Goal: Task Accomplishment & Management: Use online tool/utility

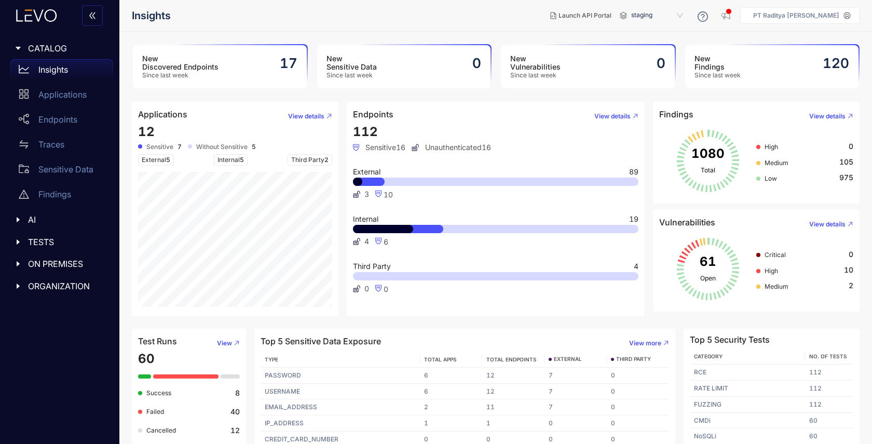
scroll to position [9, 0]
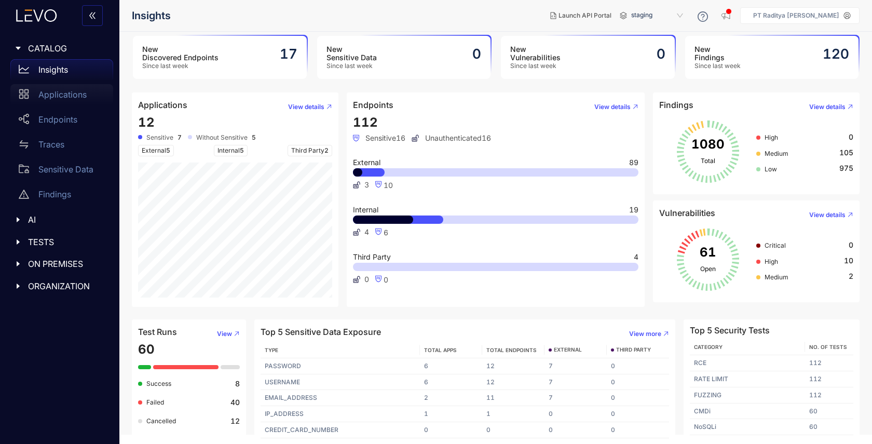
click at [84, 101] on div "Applications" at bounding box center [61, 94] width 103 height 21
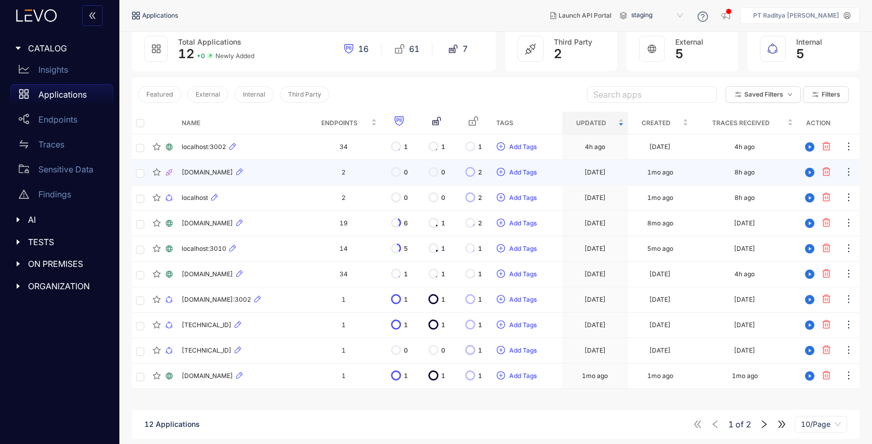
scroll to position [74, 0]
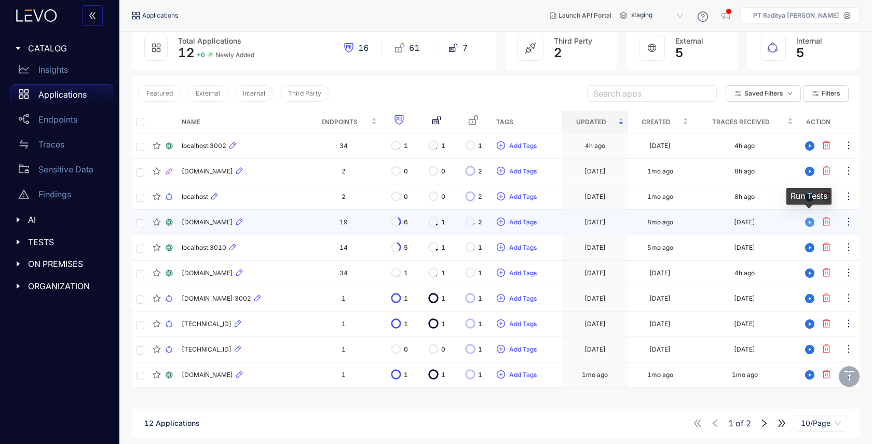
click at [811, 224] on icon "play-circle" at bounding box center [809, 222] width 9 height 9
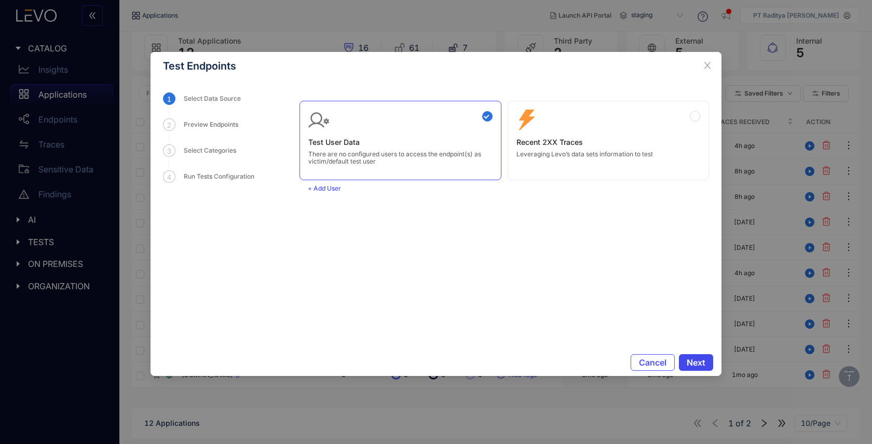
click at [695, 363] on span "Next" at bounding box center [696, 362] width 19 height 9
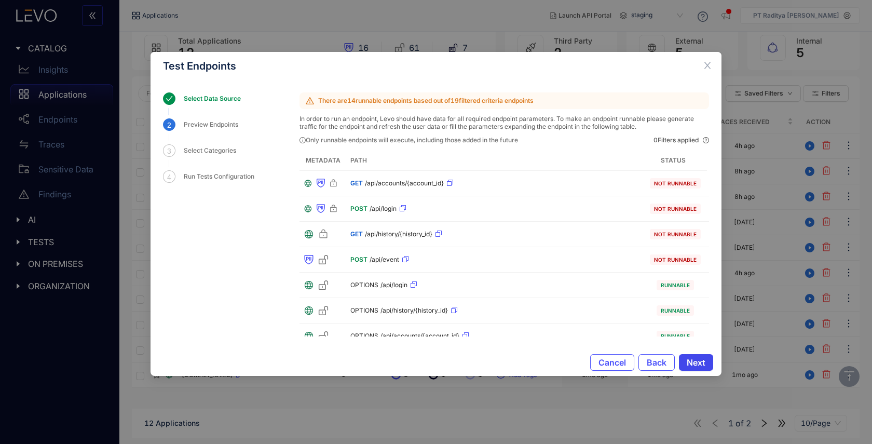
click at [701, 358] on span "Next" at bounding box center [696, 362] width 19 height 9
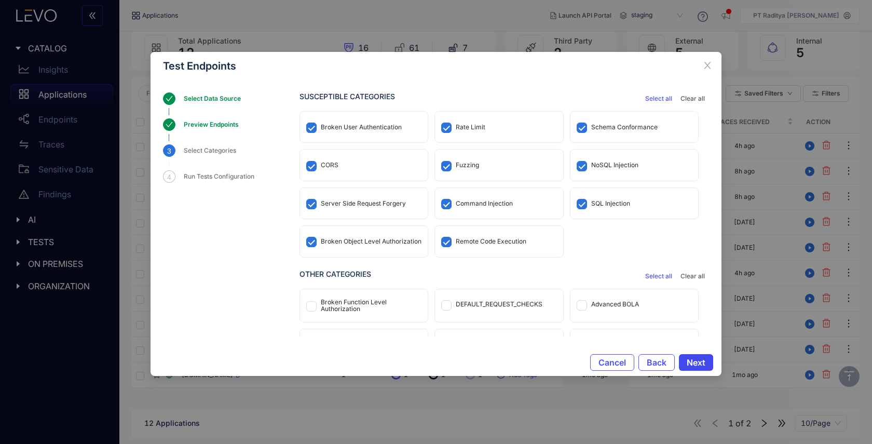
click at [701, 358] on span "Next" at bounding box center [696, 362] width 19 height 9
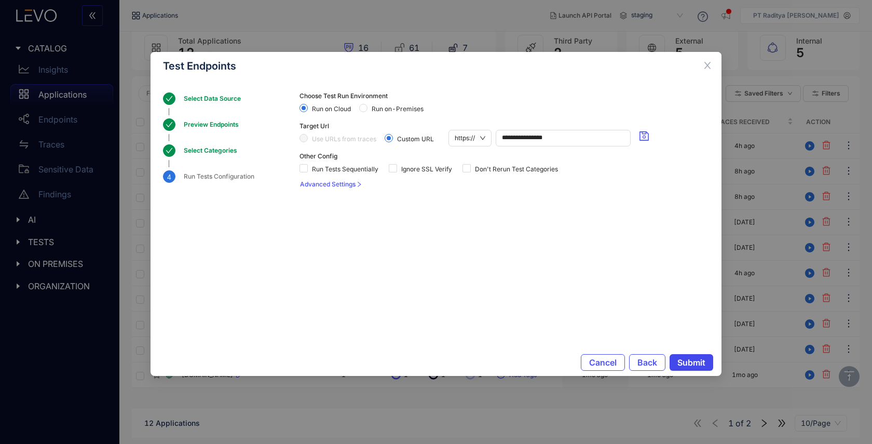
click at [701, 358] on span "Submit" at bounding box center [692, 362] width 28 height 9
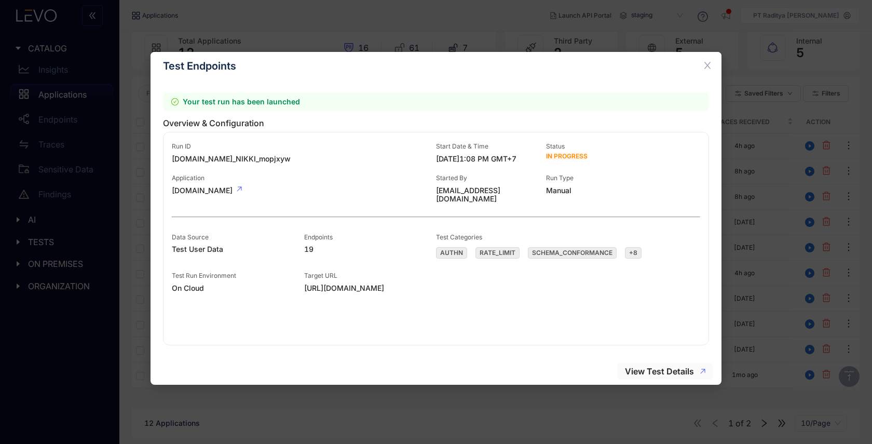
click at [667, 379] on button "View Test Details" at bounding box center [665, 371] width 96 height 17
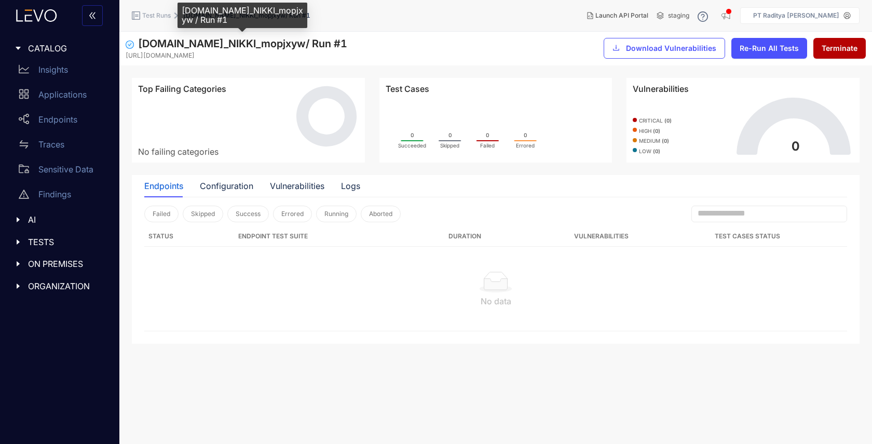
click at [147, 46] on span "api.rmldev.my.id_NIKKI_mopjxyw / Run # 1" at bounding box center [242, 43] width 209 height 12
click at [208, 48] on span "api.rmldev.my.id_NIKKI_mopjxyw / Run # 1" at bounding box center [242, 43] width 209 height 12
click at [59, 100] on div "Applications" at bounding box center [61, 94] width 103 height 21
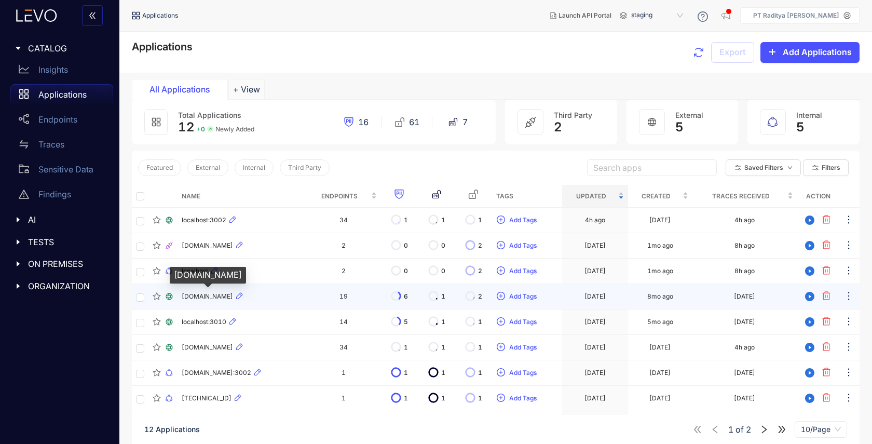
click at [194, 298] on span "api.rmldev.my.id" at bounding box center [207, 296] width 51 height 7
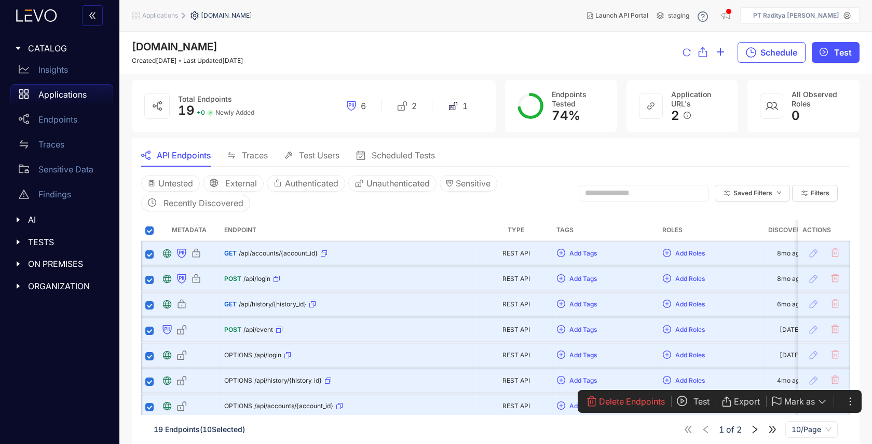
click at [686, 400] on icon "play-circle" at bounding box center [682, 401] width 10 height 10
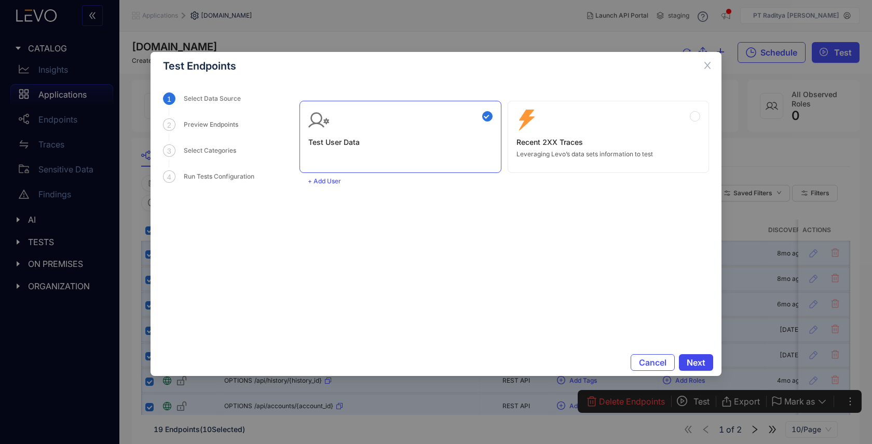
click at [698, 365] on span "Next" at bounding box center [696, 362] width 19 height 9
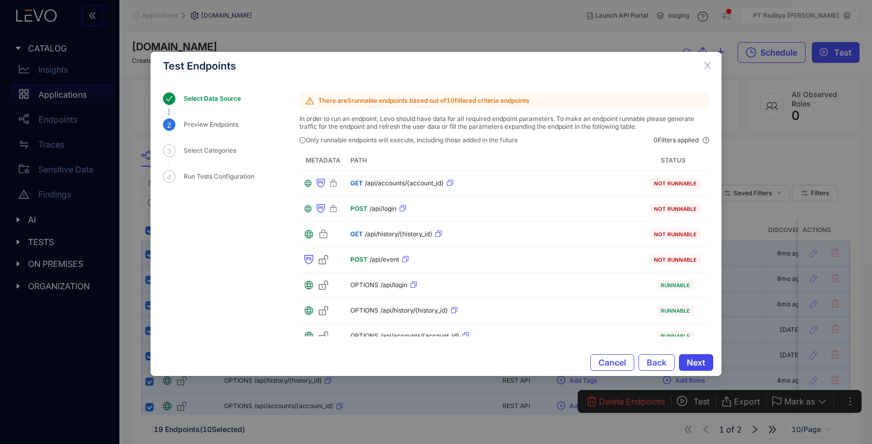
click at [698, 365] on span "Next" at bounding box center [696, 362] width 19 height 9
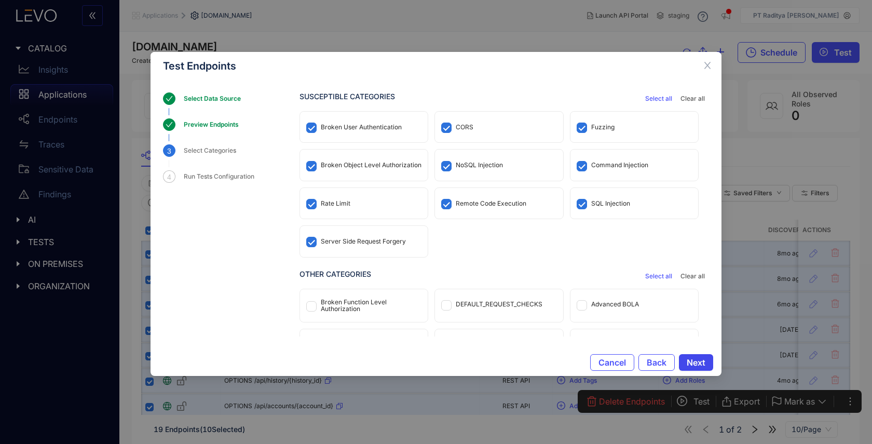
click at [698, 365] on span "Next" at bounding box center [696, 362] width 19 height 9
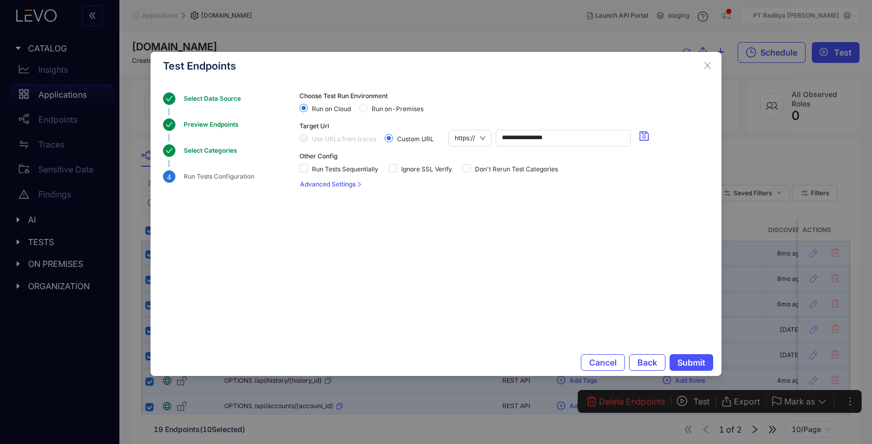
click at [647, 360] on span "Back" at bounding box center [648, 362] width 20 height 9
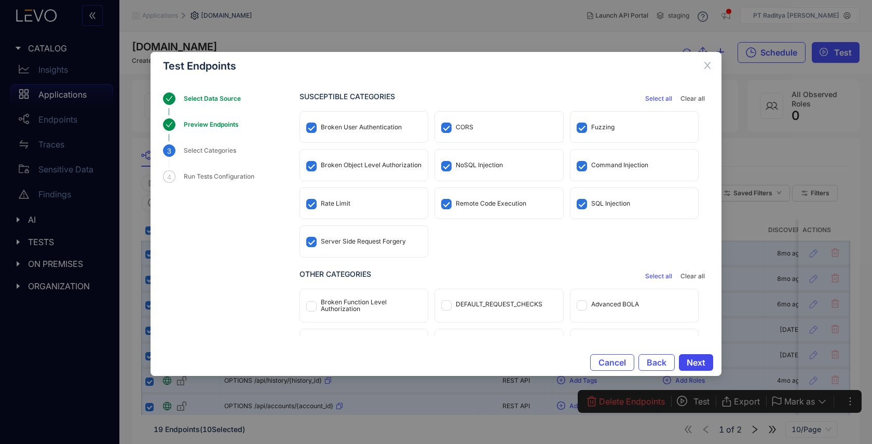
click at [701, 363] on span "Next" at bounding box center [696, 362] width 19 height 9
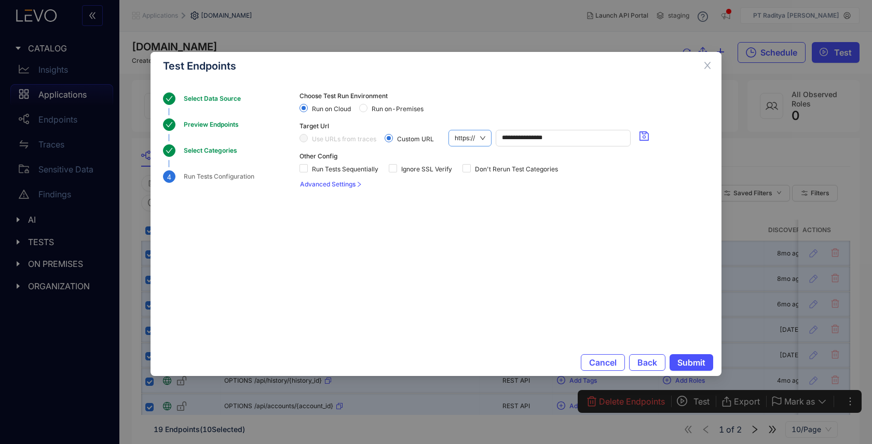
click at [475, 140] on span "https://" at bounding box center [470, 138] width 31 height 16
click at [468, 178] on div "http://" at bounding box center [471, 173] width 32 height 11
click at [695, 361] on span "Submit" at bounding box center [692, 362] width 28 height 9
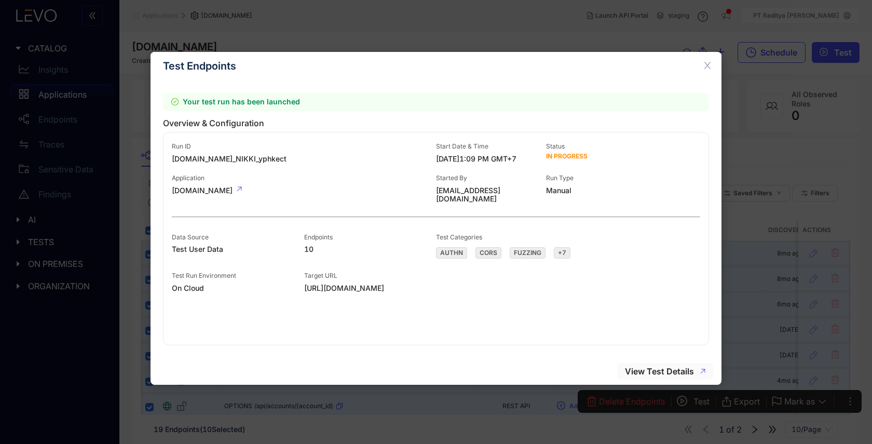
click at [675, 369] on span "View Test Details" at bounding box center [659, 371] width 69 height 9
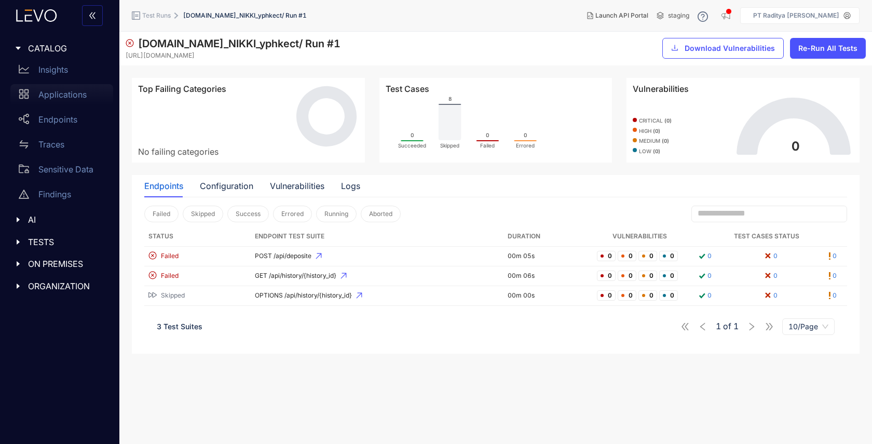
click at [47, 92] on p "Applications" at bounding box center [62, 94] width 48 height 9
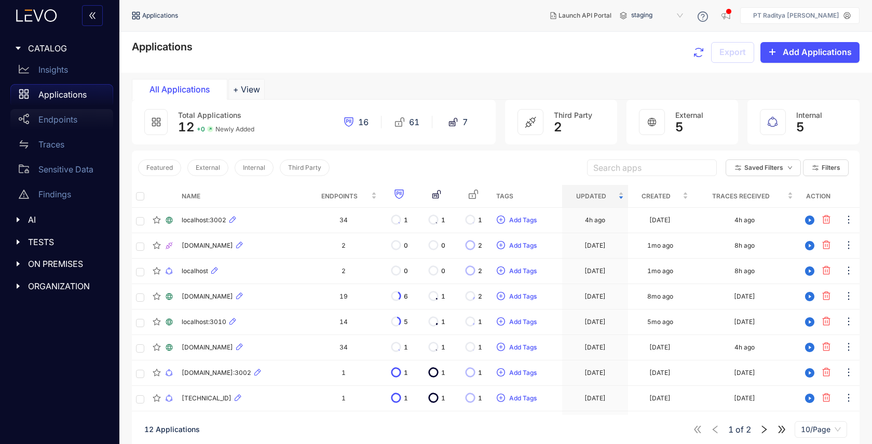
click at [82, 119] on div "Endpoints" at bounding box center [61, 119] width 103 height 21
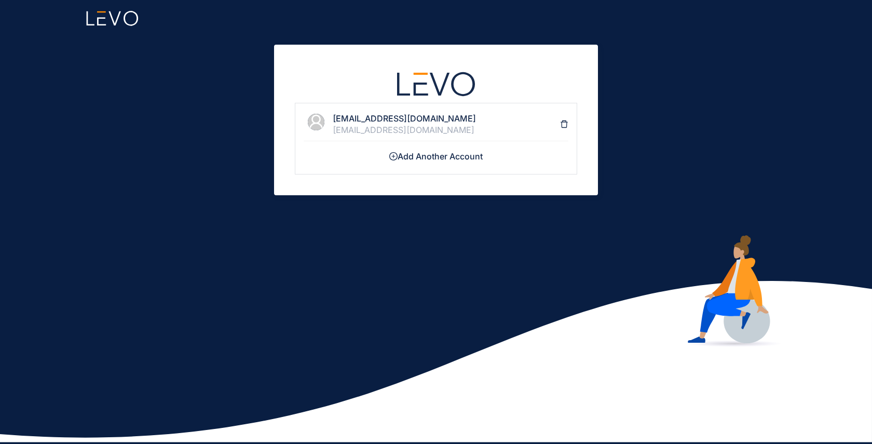
click at [392, 120] on h4 "technical@rml.co.id" at bounding box center [446, 118] width 227 height 9
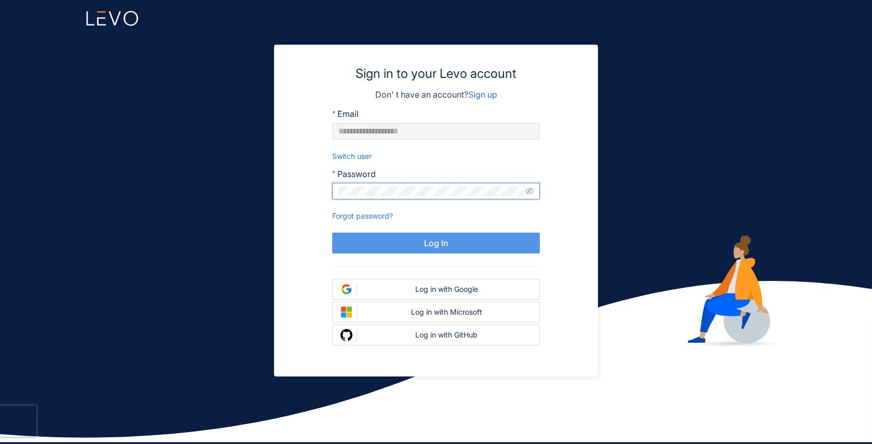
click at [420, 243] on button "Log In" at bounding box center [436, 243] width 208 height 21
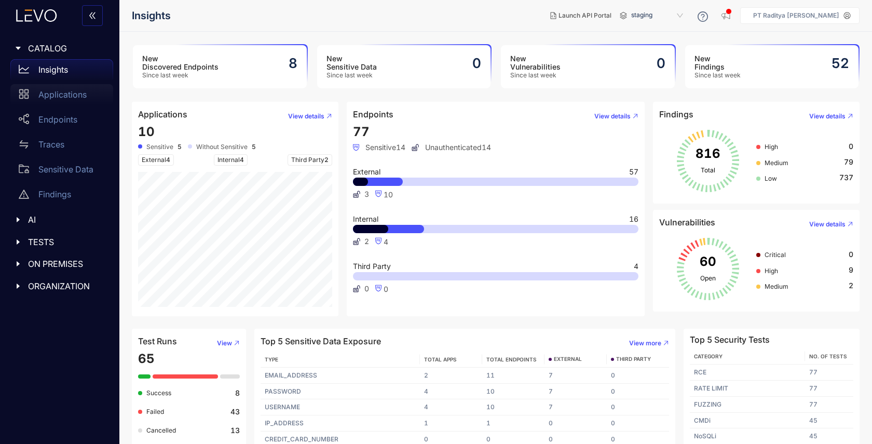
click at [78, 95] on p "Applications" at bounding box center [62, 94] width 48 height 9
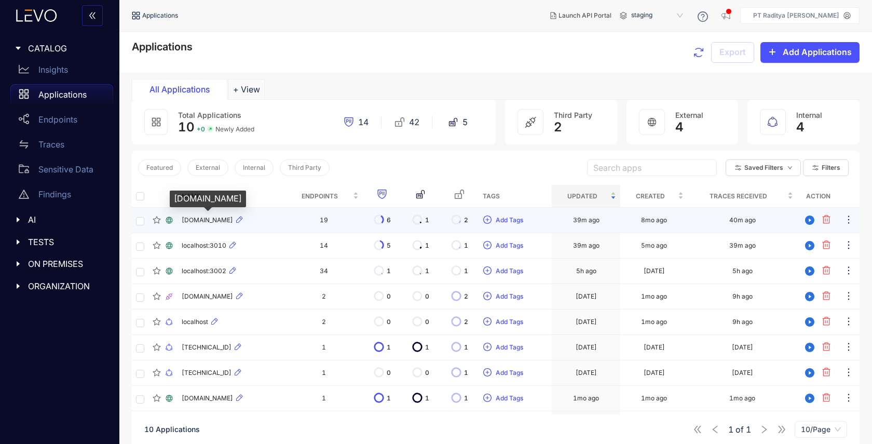
click at [190, 219] on span "api.rmldev.my.id" at bounding box center [207, 220] width 51 height 7
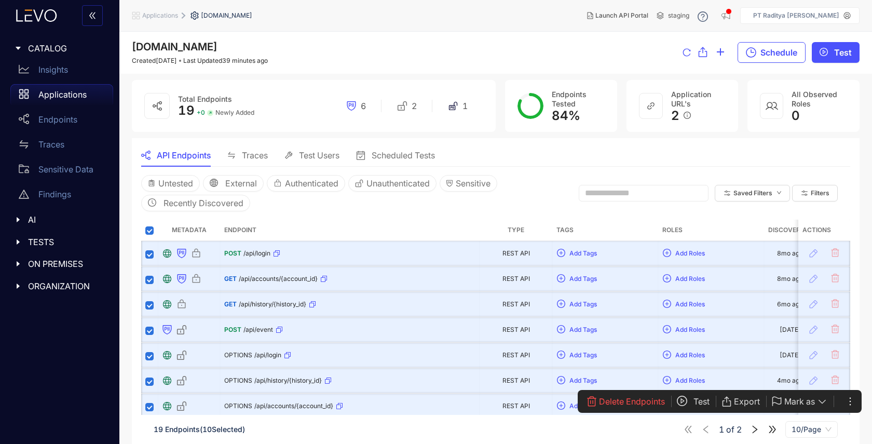
click at [702, 404] on span "Test" at bounding box center [702, 401] width 16 height 9
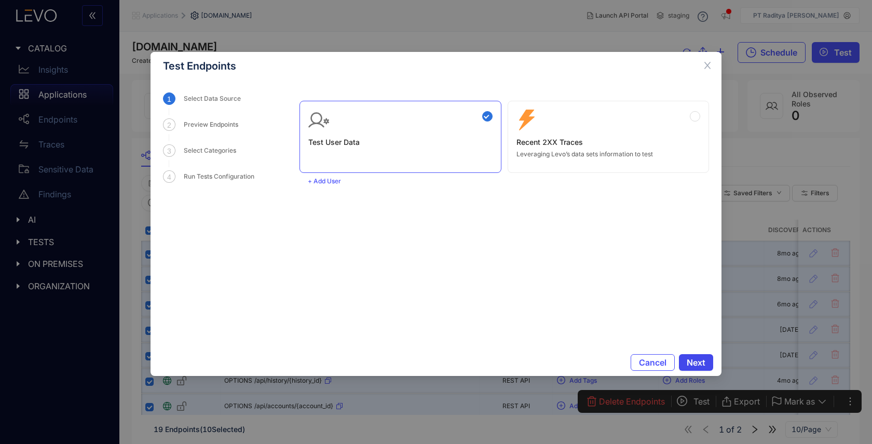
click at [696, 362] on span "Next" at bounding box center [696, 362] width 19 height 9
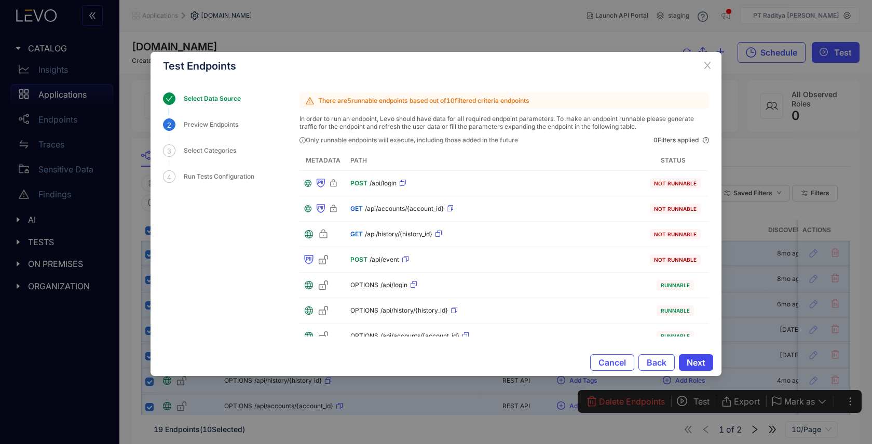
click at [696, 362] on span "Next" at bounding box center [696, 362] width 19 height 9
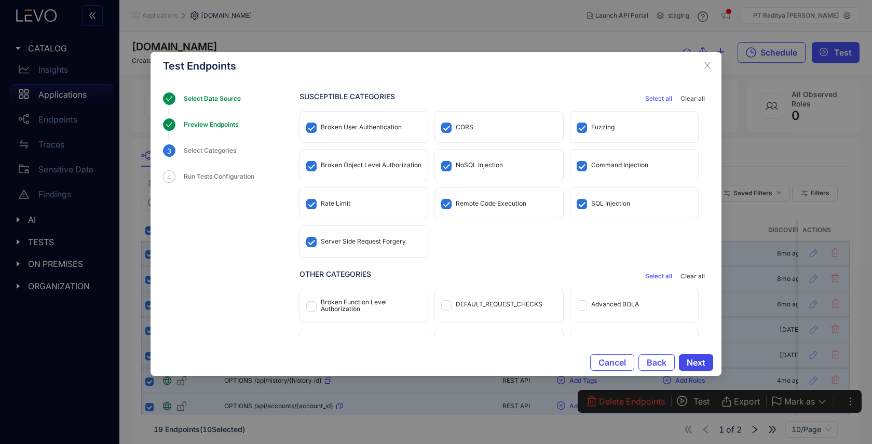
click at [697, 366] on span "Next" at bounding box center [696, 362] width 19 height 9
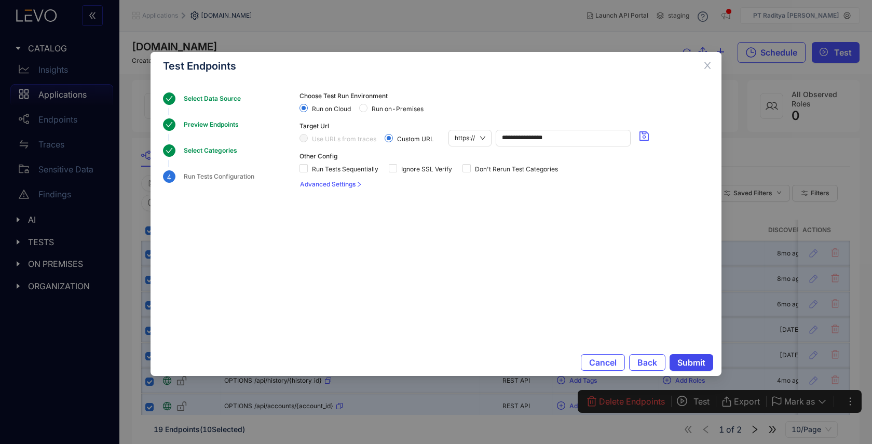
click at [697, 366] on span "Submit" at bounding box center [692, 362] width 28 height 9
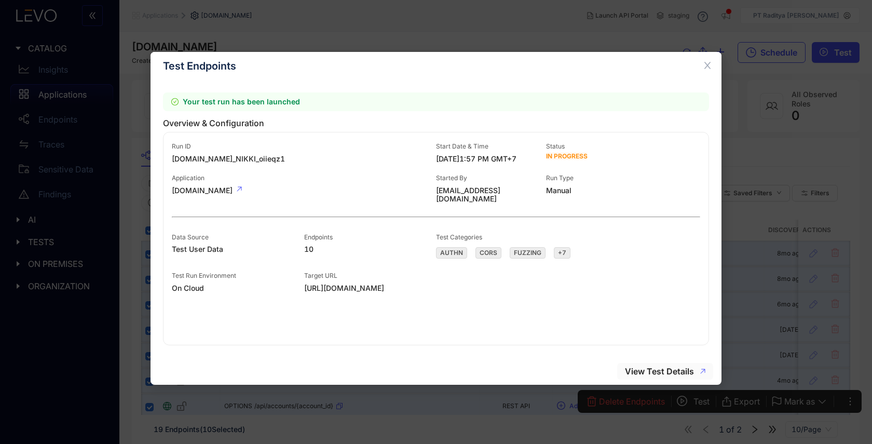
click at [666, 373] on span "View Test Details" at bounding box center [659, 371] width 69 height 9
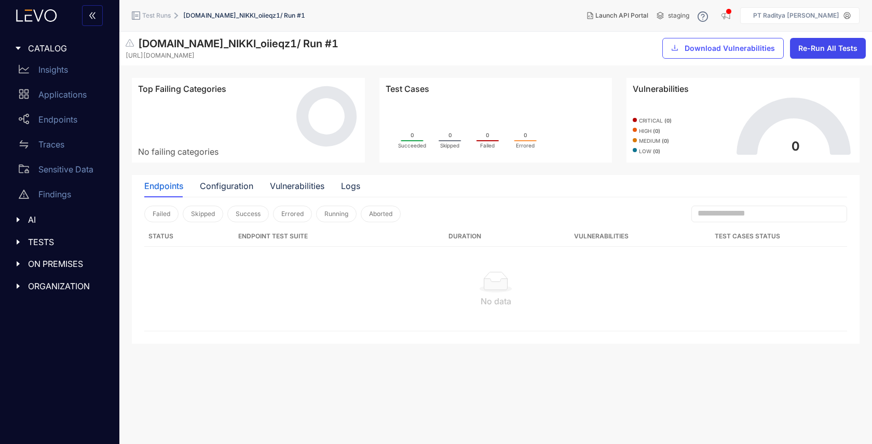
click at [843, 47] on span "Re-Run All Tests" at bounding box center [828, 48] width 59 height 8
click at [70, 95] on p "Applications" at bounding box center [62, 94] width 48 height 9
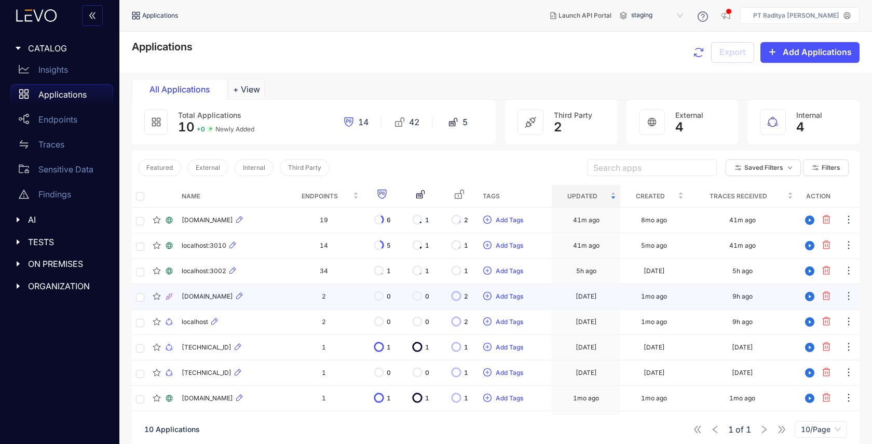
click at [248, 301] on div "acme-v02.api.letsencrypt.org" at bounding box center [231, 296] width 99 height 12
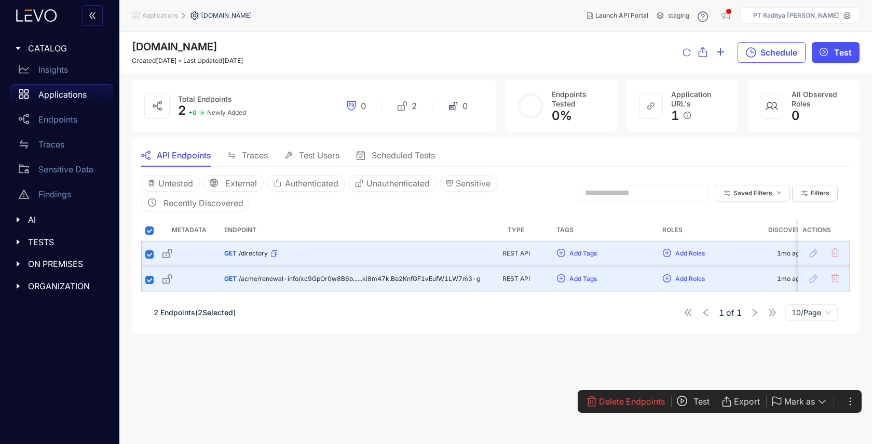
click at [701, 402] on span "Test" at bounding box center [702, 401] width 16 height 9
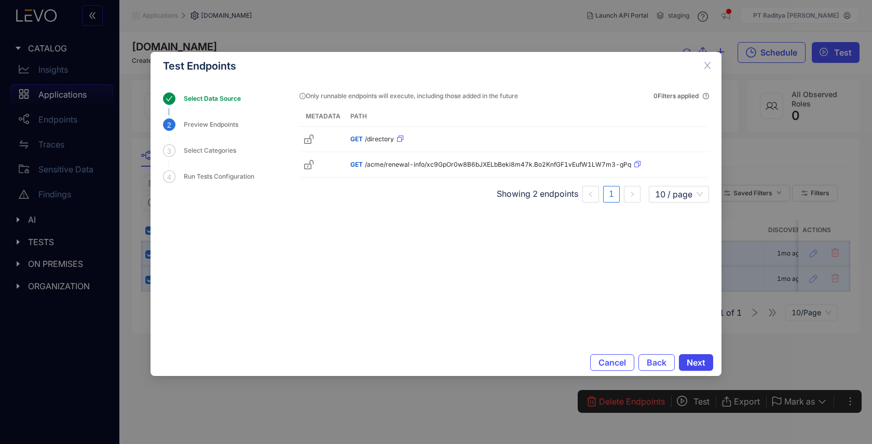
click at [709, 359] on button "Next" at bounding box center [696, 362] width 34 height 17
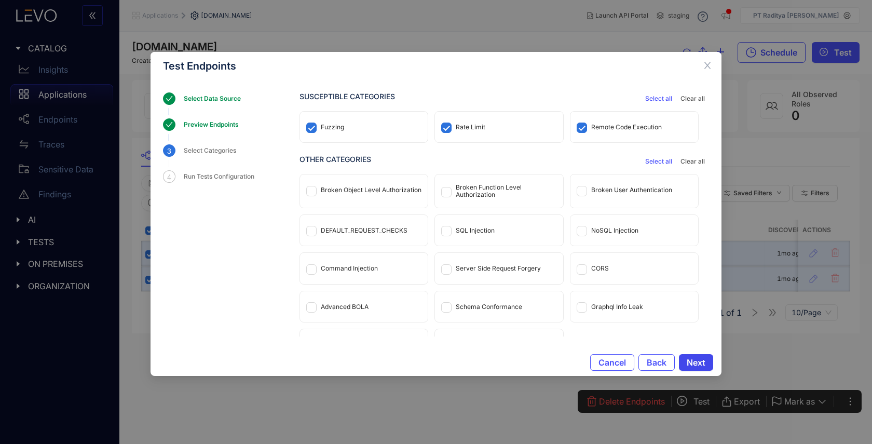
click at [709, 359] on button "Next" at bounding box center [696, 362] width 34 height 17
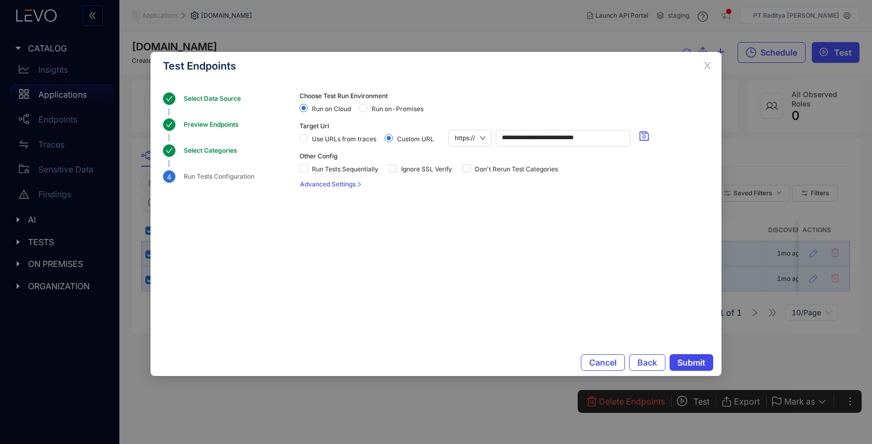
click at [709, 359] on button "Submit" at bounding box center [692, 362] width 44 height 17
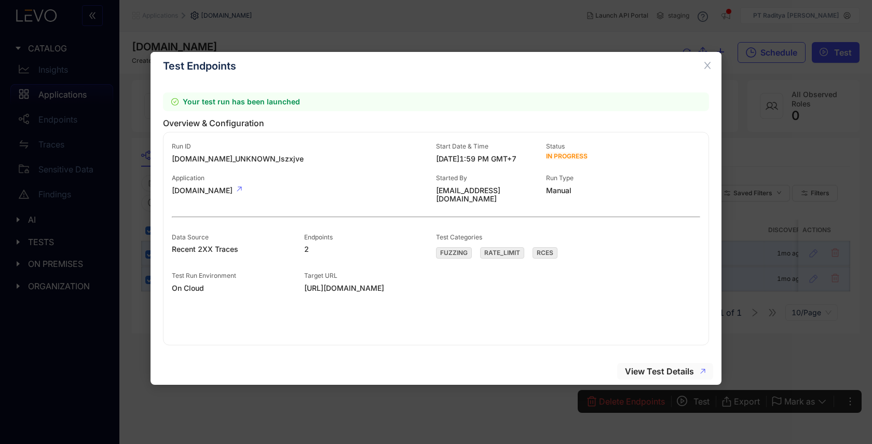
click at [680, 376] on button "View Test Details" at bounding box center [665, 371] width 96 height 17
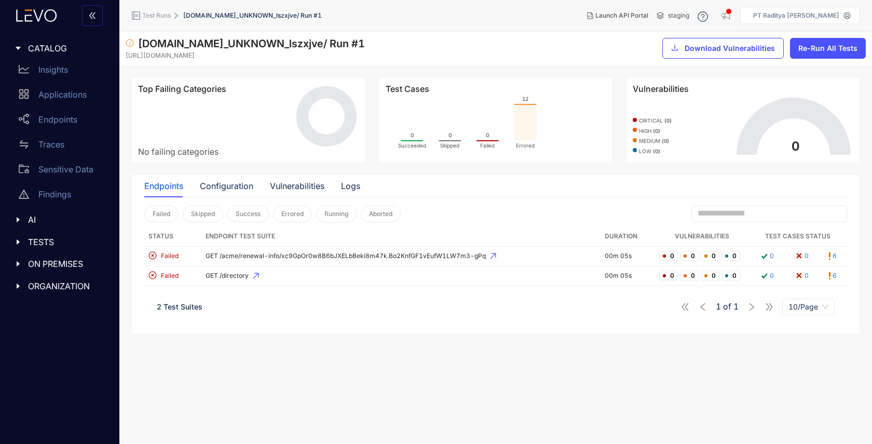
click at [716, 45] on span "Download Vulnerabilities" at bounding box center [730, 48] width 90 height 8
